Goal: Task Accomplishment & Management: Use online tool/utility

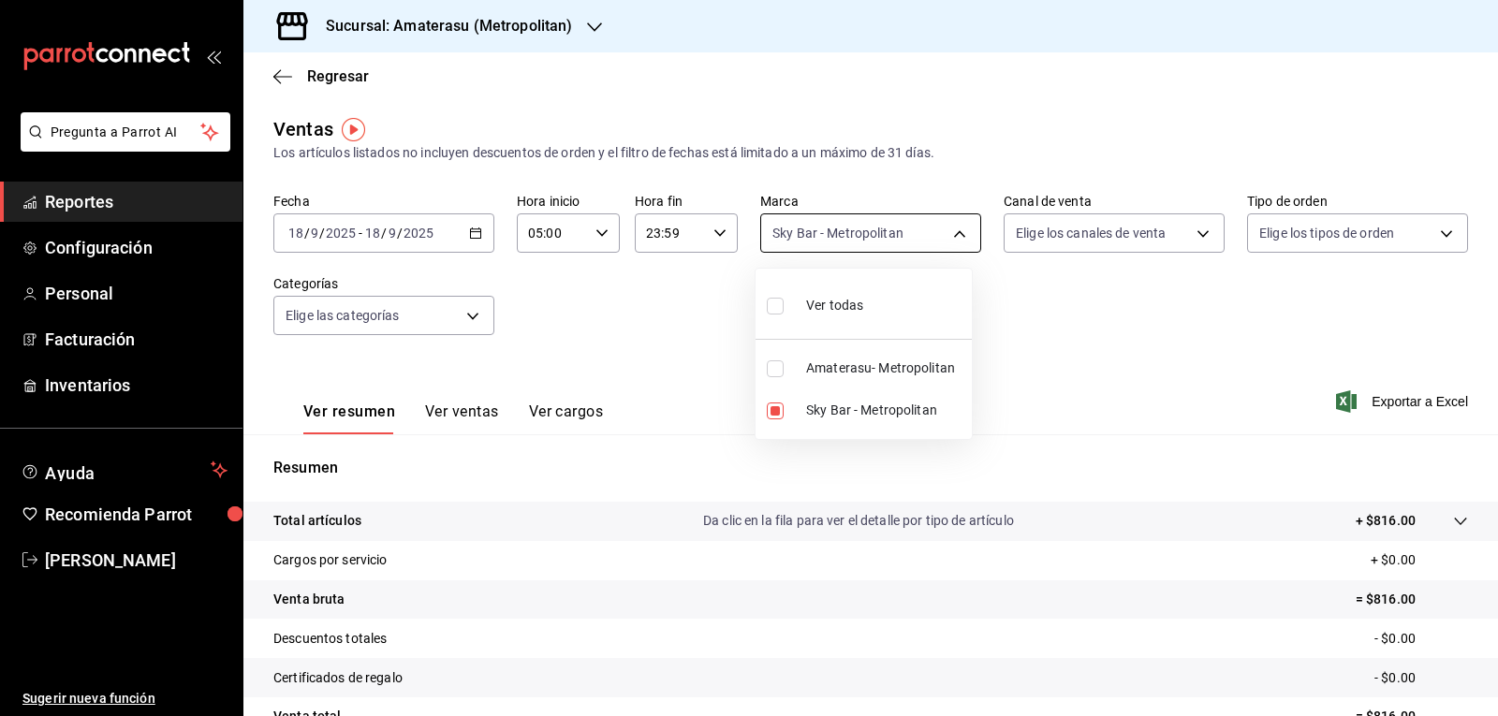
click at [847, 250] on body "Pregunta a Parrot AI Reportes Configuración Personal Facturación Inventarios Ay…" at bounding box center [749, 358] width 1498 height 716
click at [783, 408] on input "checkbox" at bounding box center [775, 411] width 17 height 17
checkbox input "false"
click at [777, 373] on input "checkbox" at bounding box center [775, 369] width 17 height 17
checkbox input "true"
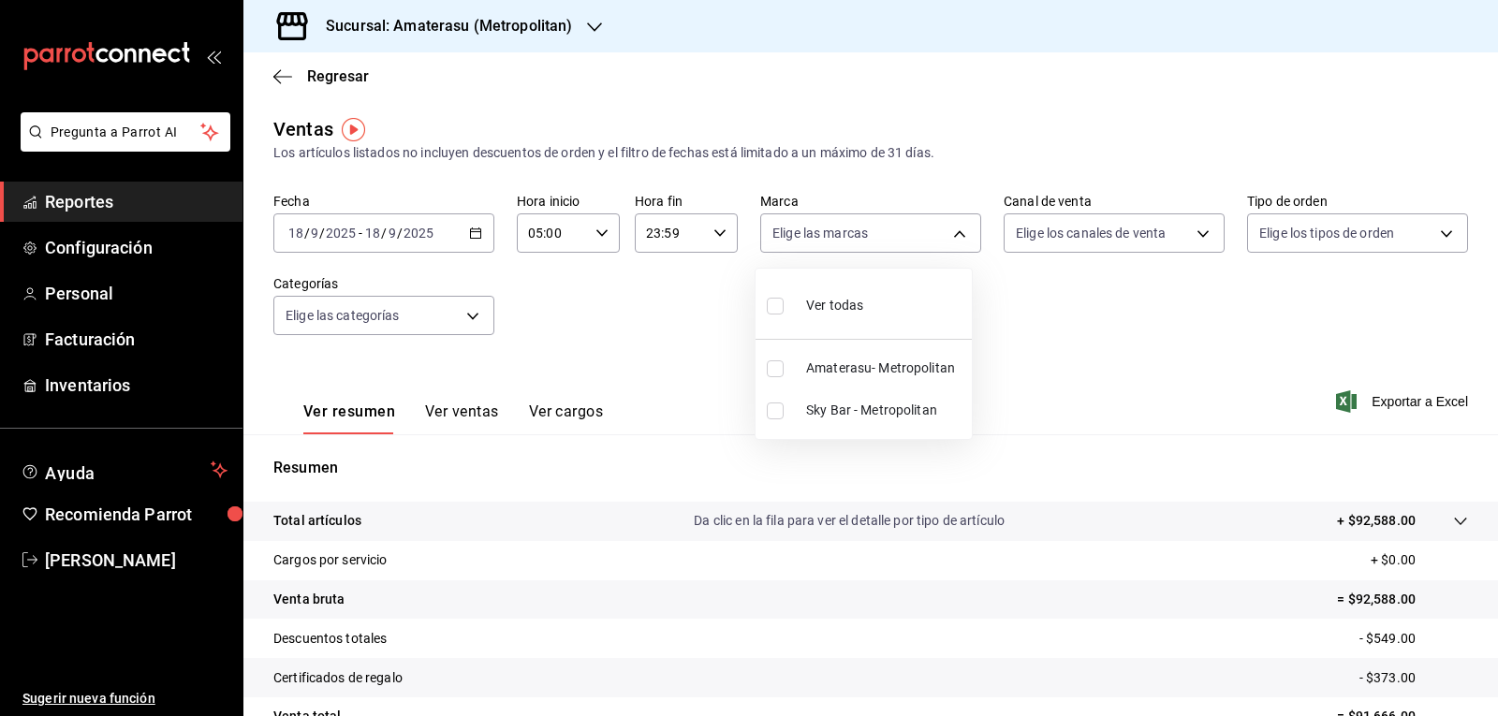
type input "e4cd7fcb-d45b-43ae-a99f-ad4ccfcd9032"
click at [1143, 391] on div at bounding box center [749, 358] width 1498 height 716
click at [881, 234] on body "Pregunta a Parrot AI Reportes Configuración Personal Facturación Inventarios Ay…" at bounding box center [749, 358] width 1498 height 716
click at [774, 364] on input "checkbox" at bounding box center [775, 369] width 17 height 17
checkbox input "false"
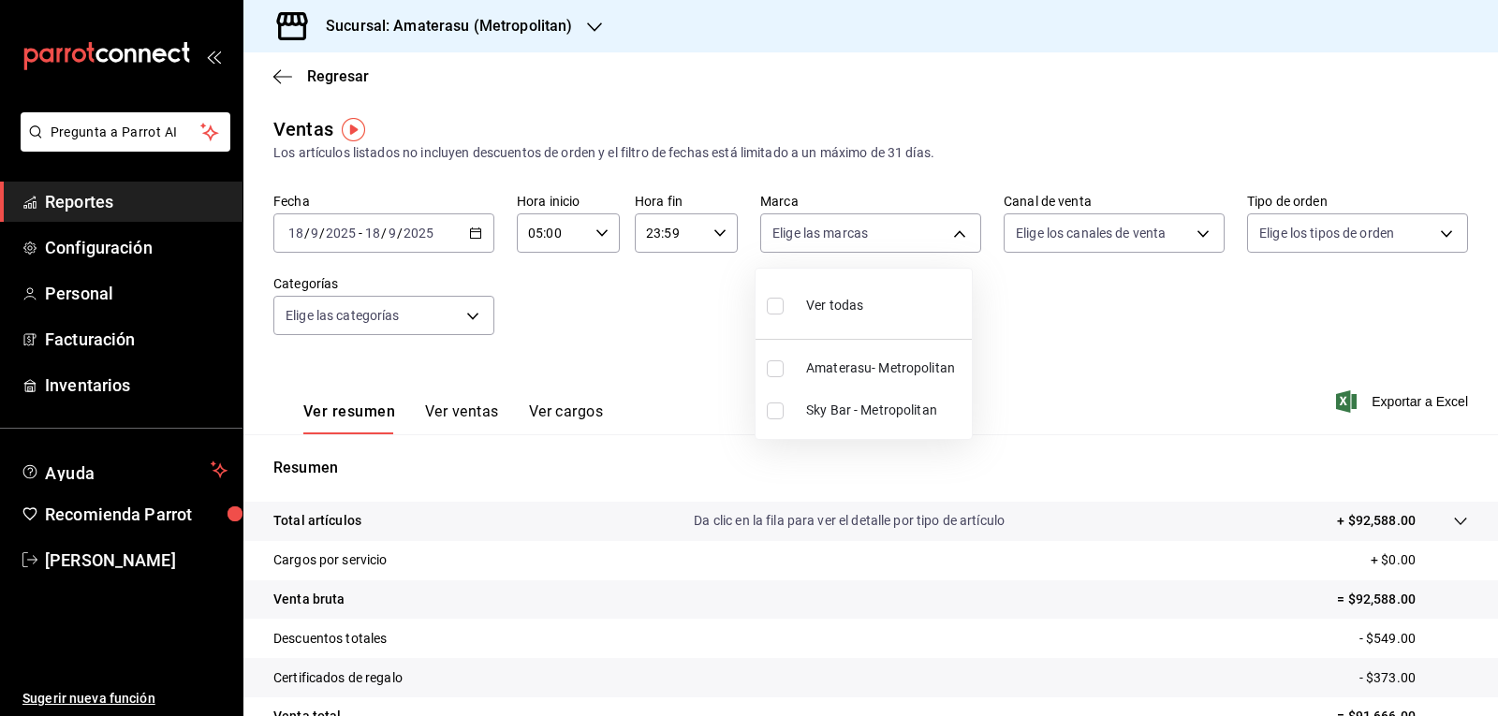
click at [779, 414] on input "checkbox" at bounding box center [775, 411] width 17 height 17
checkbox input "true"
type input "f3afaab8-8c3d-4e49-a299-af9bdf6027b2"
click at [1039, 338] on div at bounding box center [749, 358] width 1498 height 716
click at [1039, 338] on div "Ver todas Amaterasu- Metropolitan Sky Bar - Metropolitan" at bounding box center [749, 358] width 1498 height 716
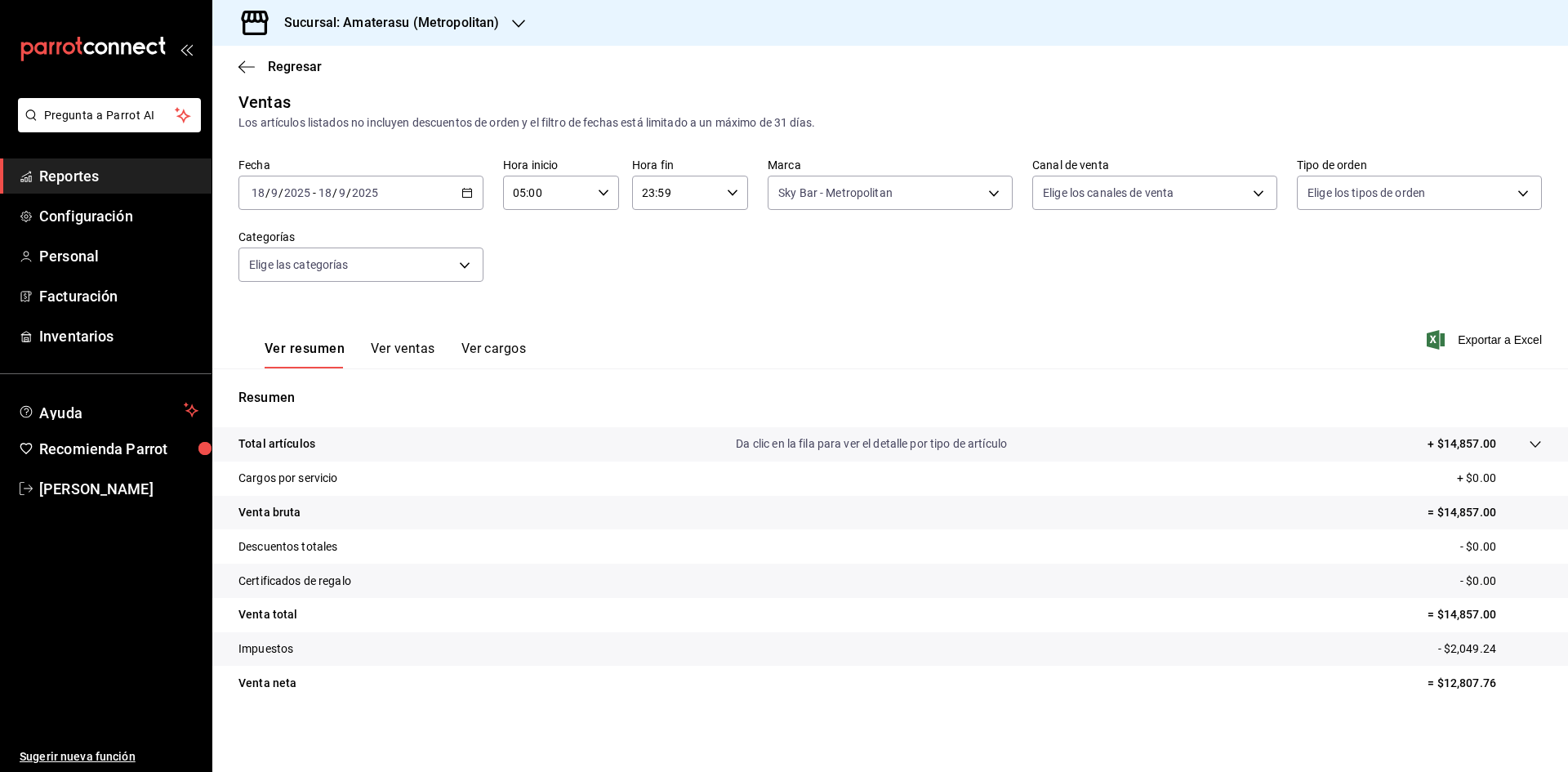
scroll to position [10, 0]
